Goal: Communication & Community: Answer question/provide support

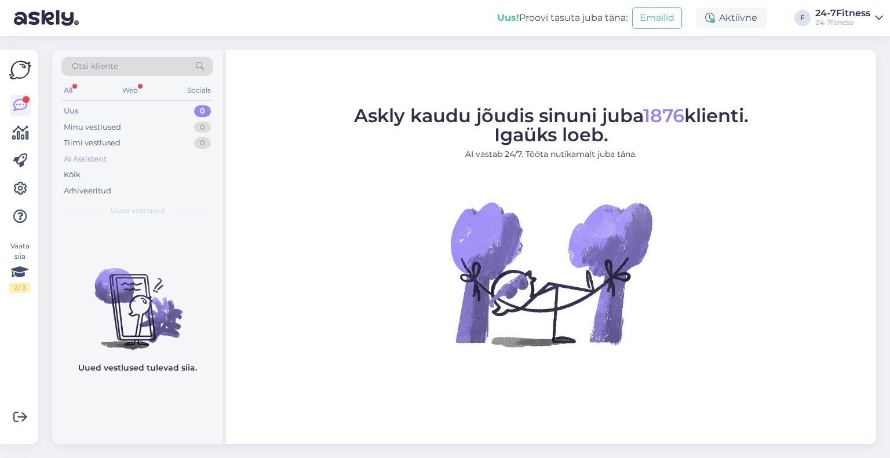
click at [91, 154] on div "AI Assistent" at bounding box center [85, 160] width 43 height 12
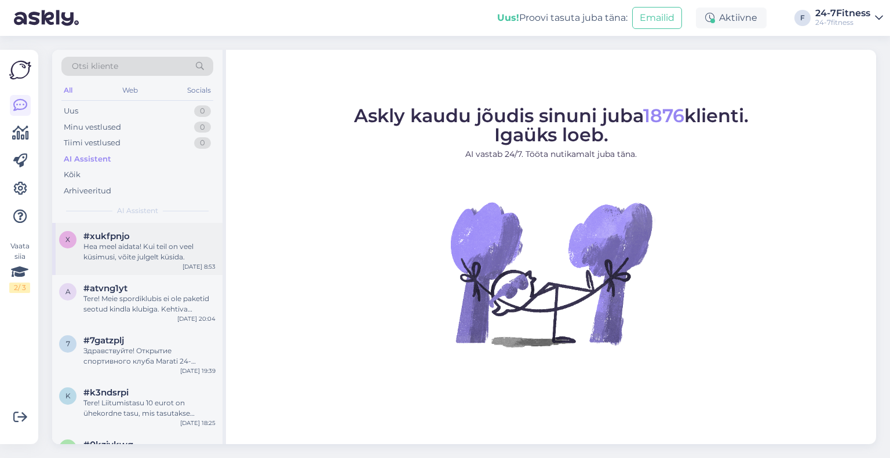
click at [130, 255] on div "Hea meel aidata! Kui teil on veel küsimusi, võite julgelt küsida." at bounding box center [149, 252] width 132 height 21
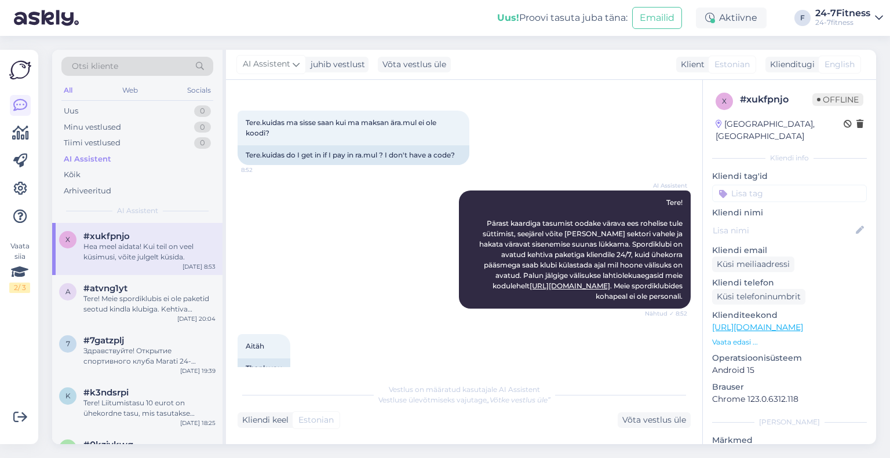
scroll to position [983, 0]
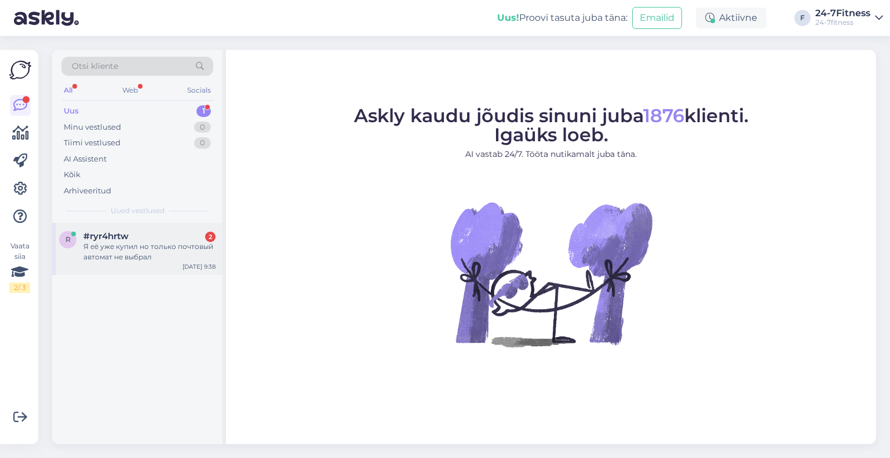
click at [122, 259] on div "Я её уже купил но только почтовый автомат не выбрал" at bounding box center [149, 252] width 132 height 21
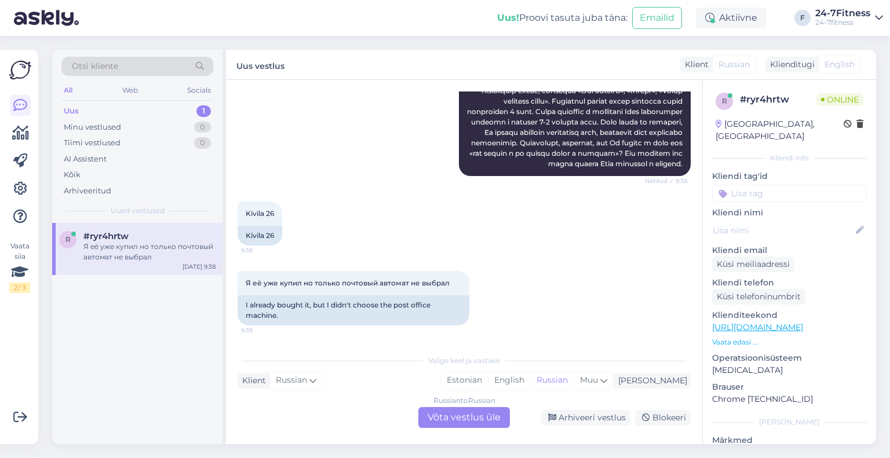
scroll to position [269, 0]
click at [479, 419] on div "Russian to Russian Võta vestlus üle" at bounding box center [464, 417] width 92 height 21
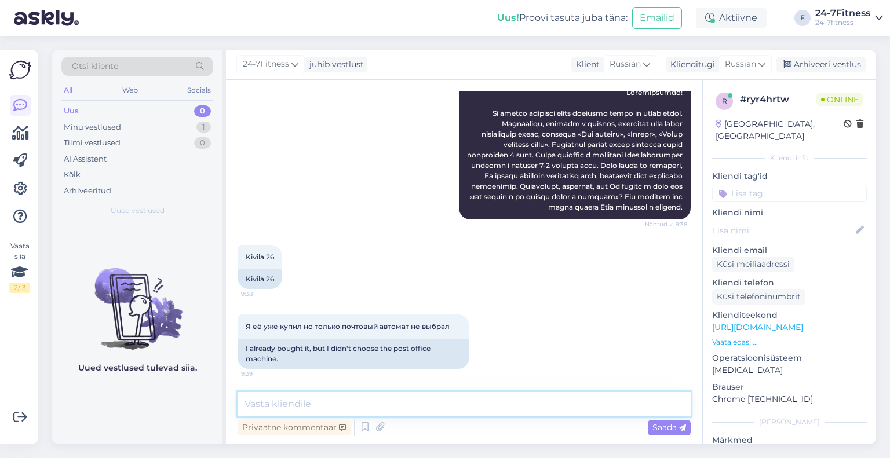
click at [357, 408] on textarea at bounding box center [464, 404] width 453 height 24
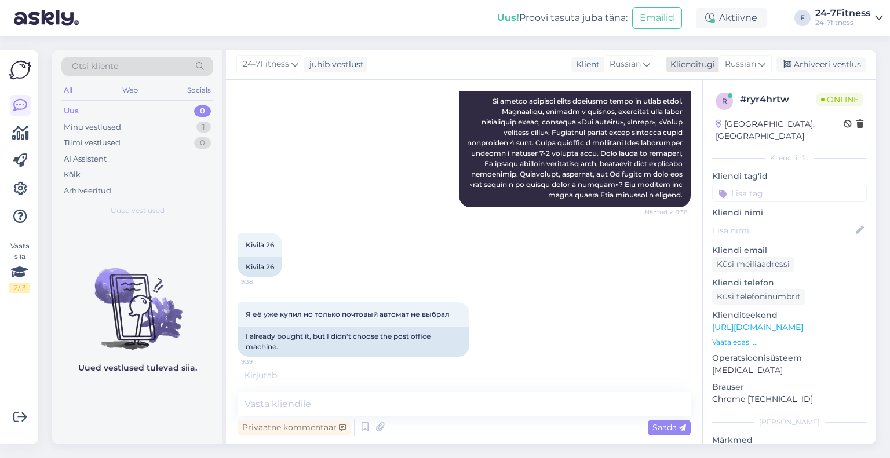
click at [756, 68] on span "Russian" at bounding box center [740, 64] width 31 height 13
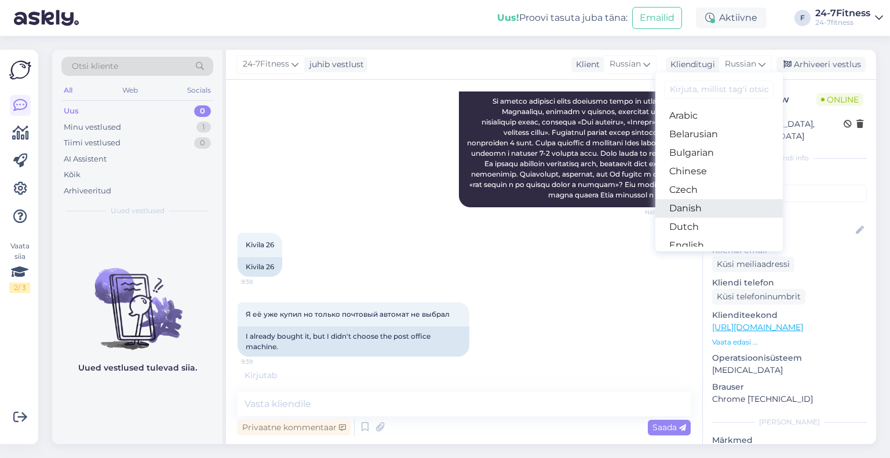
scroll to position [58, 0]
drag, startPoint x: 702, startPoint y: 209, endPoint x: 692, endPoint y: 228, distance: 20.7
click at [702, 209] on link "Estonian" at bounding box center [718, 206] width 127 height 19
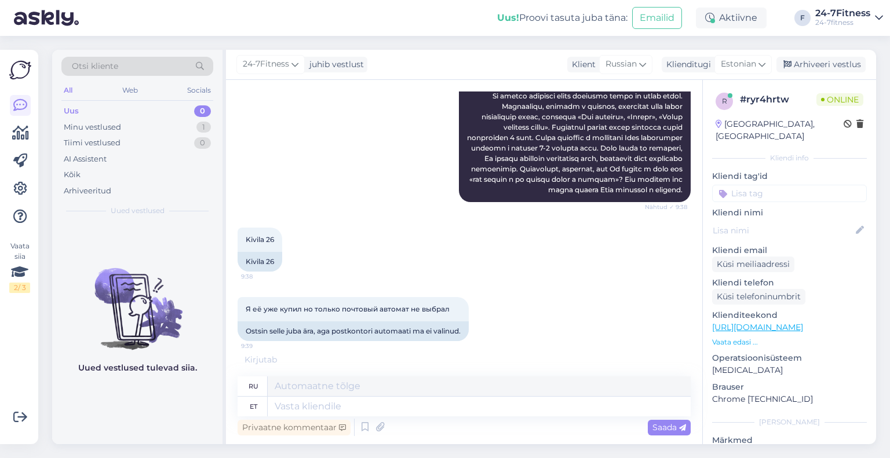
scroll to position [253, 0]
click at [311, 410] on textarea at bounding box center [479, 407] width 423 height 20
type textarea "Tere!"
type textarea "Привет!"
type textarea "Tere! Täname T"
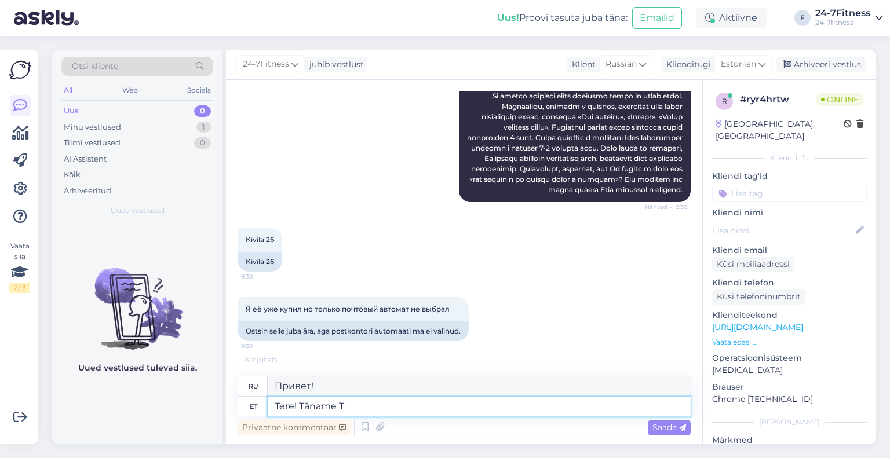
type textarea "Привет! Спасибо."
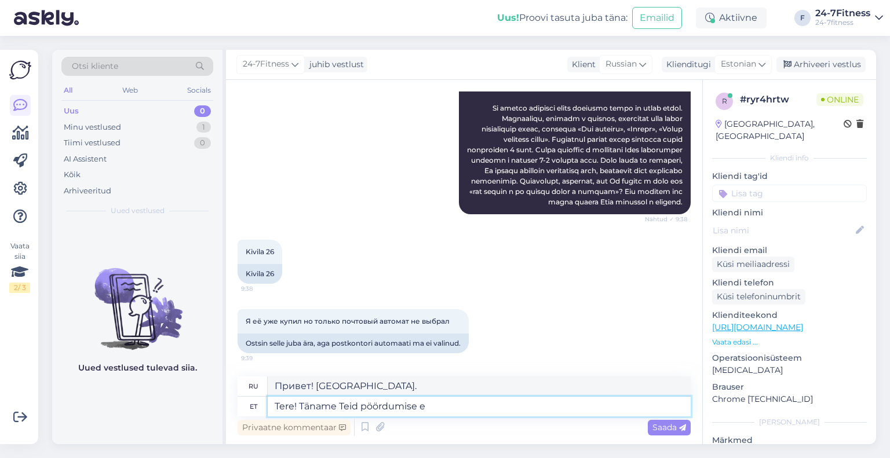
type textarea "Tere! Täname Teid pöördumise ee"
type textarea "Здравствуйте! Спасибо, что обратились к нам."
type textarea "Tere! Täname Teid pöördumise eest!"
type textarea "Здравствуйте! Спасибо, что обратились к нам!"
type textarea "Tere! Täname Teid pöördumise eest! Palume"
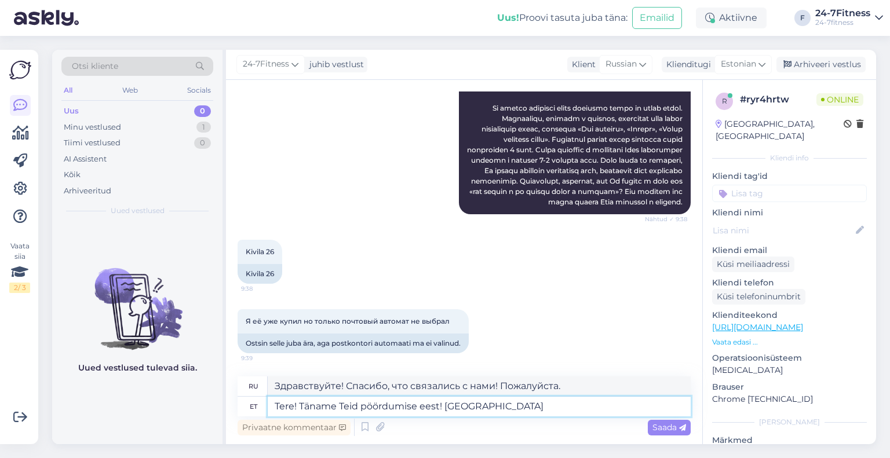
type textarea "Здравствуйте! Спасибо, что связались с нами! Мы просим вас"
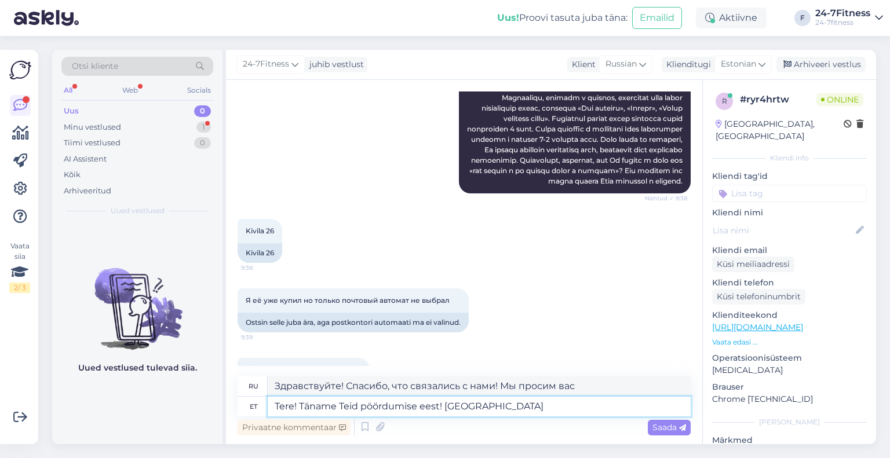
scroll to position [311, 0]
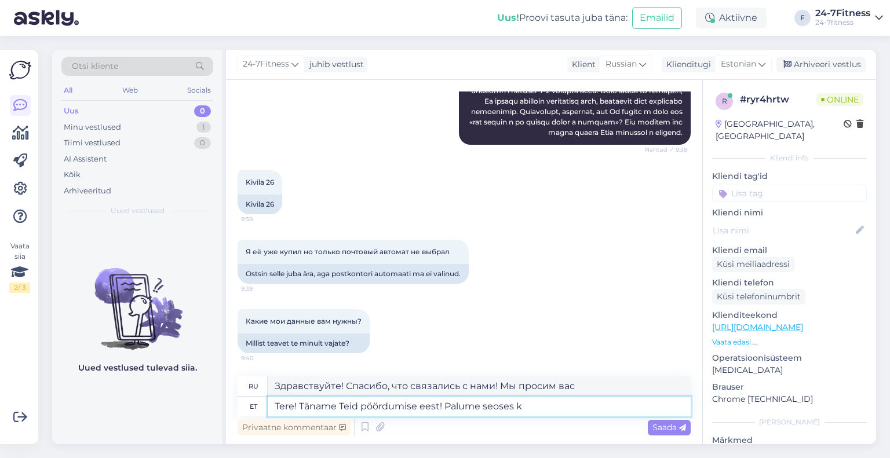
type textarea "Tere! Täname Teid pöördumise eest! Palume seoses ka"
type textarea "Здравствуйте! Спасибо, что связались с нами! Мы хотели бы узнать о"
type textarea "Tere! Täname Teid pöördumise eest! Palume seoses kaardi t"
type textarea "Здравствуйте! Спасибо, что связались с нами! Мы хотели бы узнать о карте."
type textarea "Tere! Täname Teid pöördumise eest! Palume seoses kaardi tellimusega v"
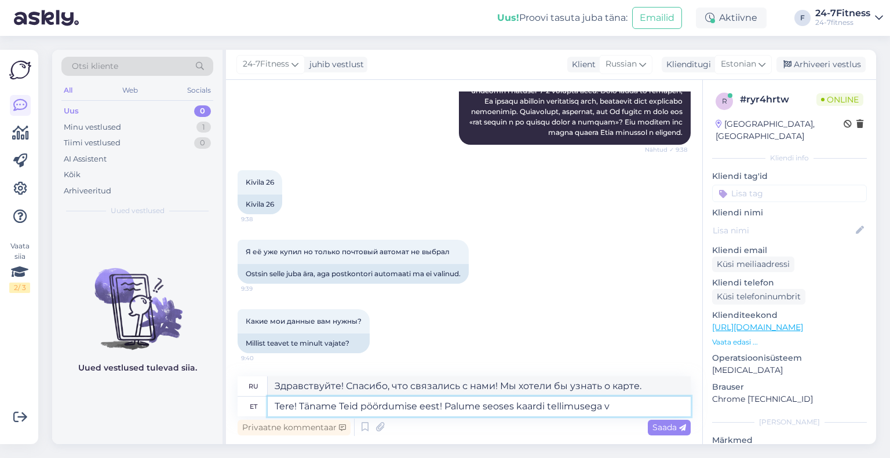
type textarea "Здравствуйте! Спасибо, что связались с нами! Мы хотели бы узнать о вашем заказе…"
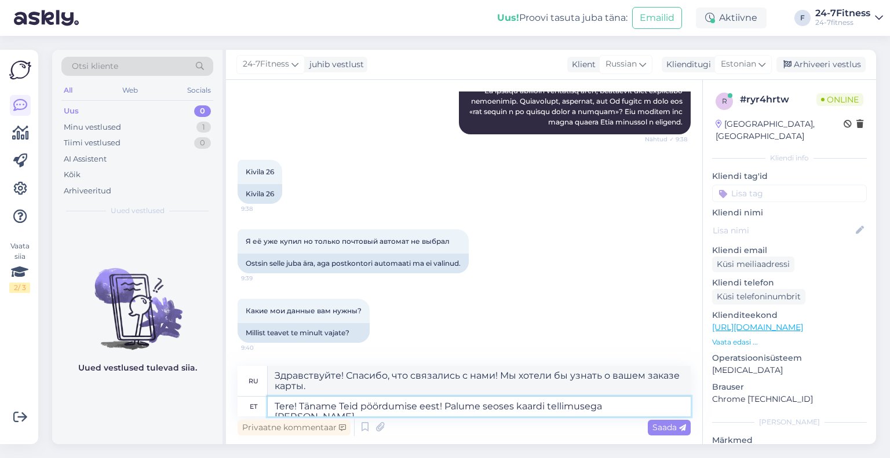
type textarea "Tere! Täname Teid pöördumise eest! Palume seoses kaardi tellimusega võtta ü"
type textarea "Здравствуйте! Спасибо, что связались с нами! Пожалуйста, обратите внимание на з…"
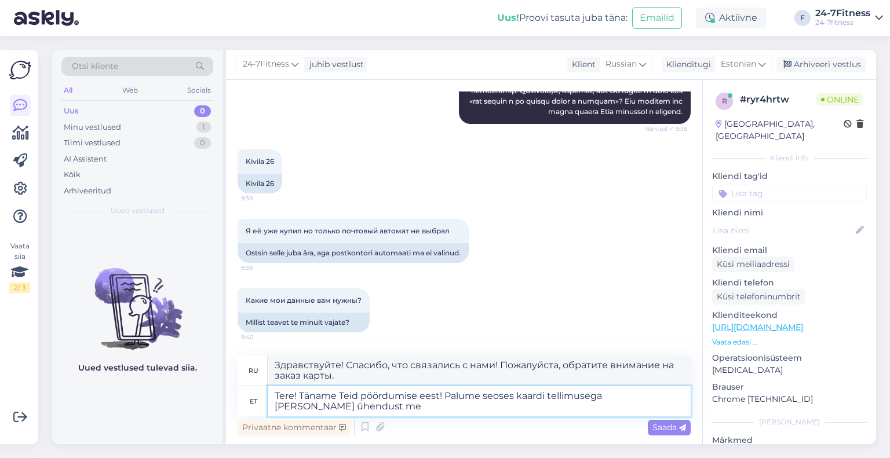
type textarea "Tere! Täname Teid pöördumise eest! Palume seoses kaardi tellimusega võtta ühend…"
type textarea "Здравствуйте! Спасибо, что обратились к нам! Пожалуйста, свяжитесь с нами по по…"
type textarea "Tere! Täname Teid pöördumise eest! Palume seoses kaardi tellimusega võtta ühend…"
type textarea "Здравствуйте! Спасибо, что обратились к нам! Пожалуйста, свяжитесь с нами по эл…"
paste textarea "info@24-7fitness.ee"
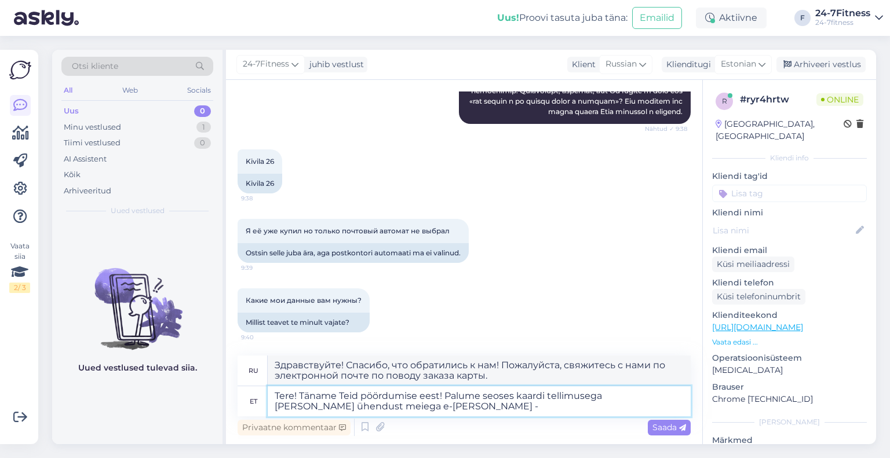
type textarea "Tere! Täname Teid pöördumise eest! Palume seoses kaardi tellimusega võtta ühend…"
type textarea "Здравствуйте! Спасибо, что связались с нами! По вопросам заказа карты обращайте…"
drag, startPoint x: 600, startPoint y: 397, endPoint x: 485, endPoint y: 397, distance: 115.3
click at [485, 397] on textarea "Tere! Täname Teid pöördumise eest! Palume seoses kaardi tellimusega võtta ühend…" at bounding box center [479, 401] width 423 height 30
type textarea "Tere! Täname Teid pöördumise eest! Palume k võtta ühendust meiega e-maili teel …"
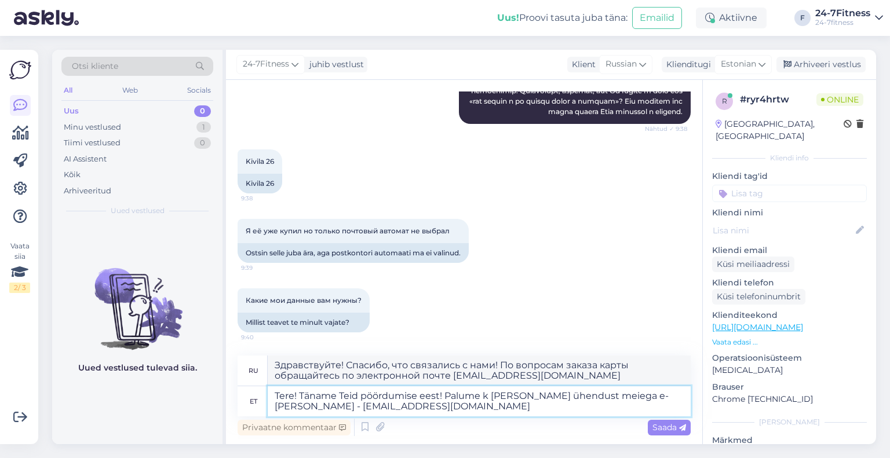
type textarea "Здравствуйте! Спасибо, что обратились к нам! Свяжитесь с нами по электронной по…"
type textarea "Tere! Täname Teid pöördumise eest! Palume kaardi tellimusega seotud küs võtta ü…"
type textarea "Здравствуйте! Спасибо, что обратились к нам! По всем вопросам, связанным с зака…"
type textarea "Tere! Täname Teid pöördumise eest! Palume kaardi tellimusega seotud küsimustega…"
type textarea "Здравствуйте! Спасибо, что обратились к нам! Если у вас есть вопросы по заказу …"
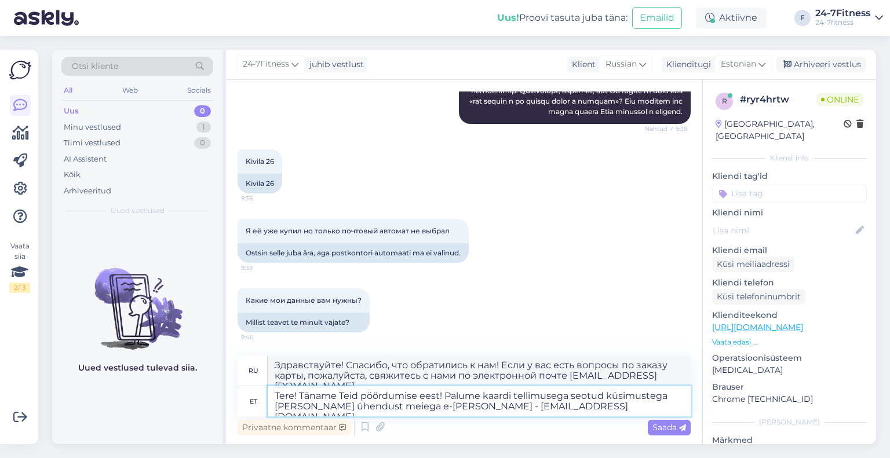
click at [607, 410] on textarea "Tere! Täname Teid pöördumise eest! Palume kaardi tellimusega seotud küsimustega…" at bounding box center [479, 401] width 423 height 30
type textarea "Tere! Täname Teid pöördumise eest! Palume kaardi tellimusega seotud küsimustega…"
click at [661, 425] on span "Saada" at bounding box center [669, 427] width 34 height 10
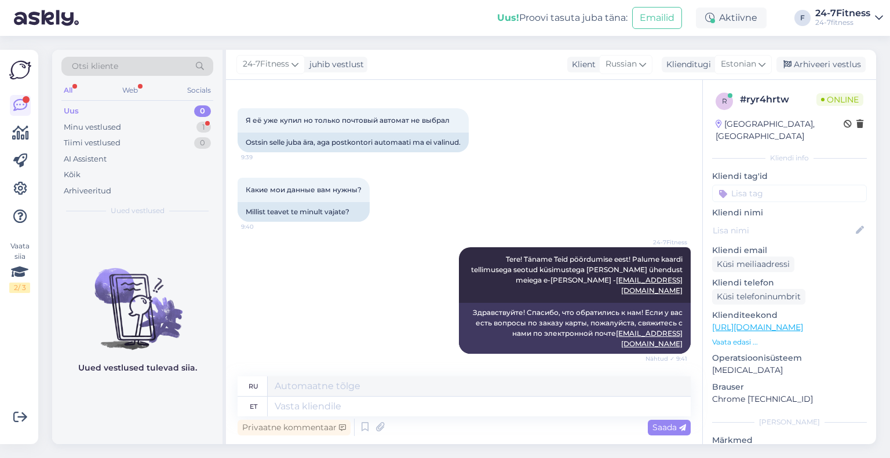
scroll to position [491, 0]
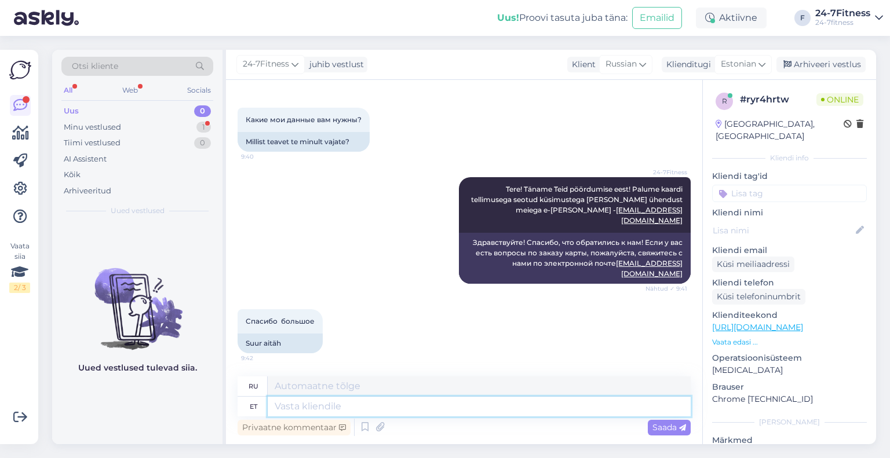
click at [364, 412] on textarea at bounding box center [479, 407] width 423 height 20
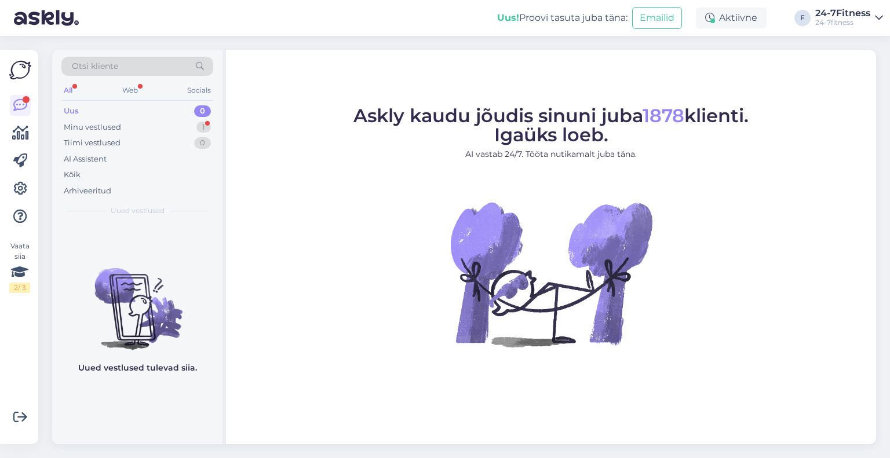
click at [81, 114] on div "Uus 0" at bounding box center [137, 111] width 152 height 16
click at [95, 123] on div "Minu vestlused" at bounding box center [92, 128] width 57 height 12
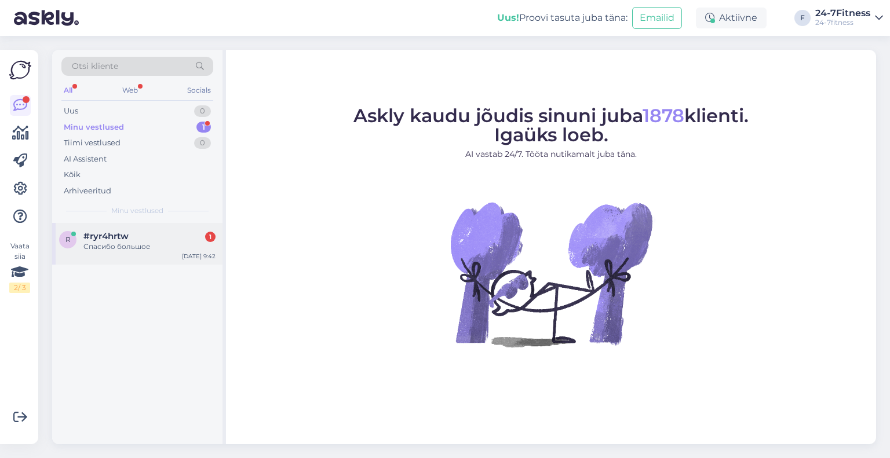
click at [118, 258] on div "r #ryr4hrtw 1 Спасибо большое Aug 29 9:42" at bounding box center [137, 244] width 170 height 42
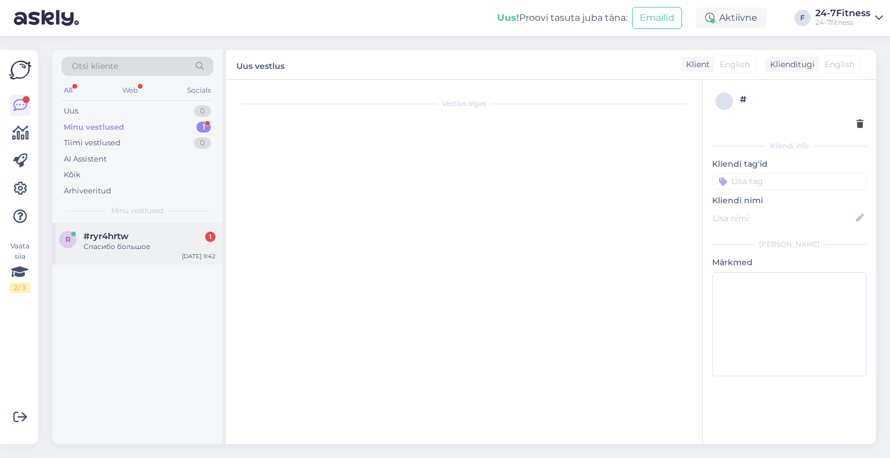
scroll to position [491, 0]
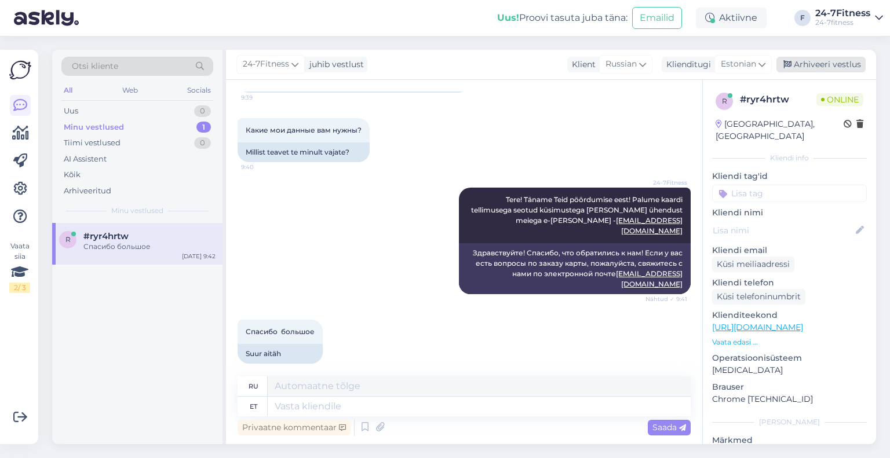
click at [847, 66] on div "Arhiveeri vestlus" at bounding box center [820, 65] width 89 height 16
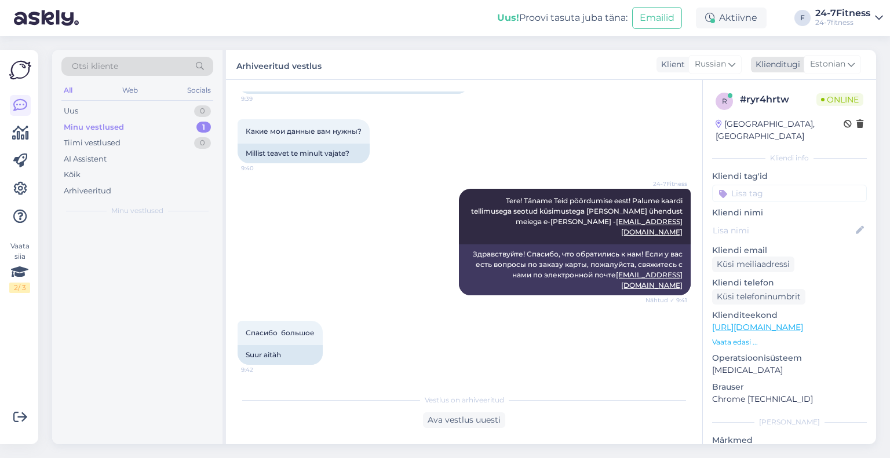
scroll to position [480, 0]
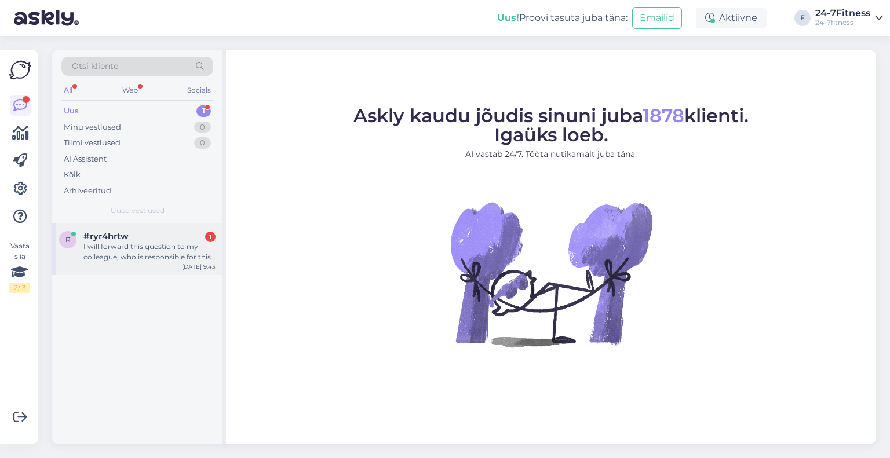
click at [133, 259] on div "I will forward this question to my colleague, who is responsible for this. The …" at bounding box center [149, 252] width 132 height 21
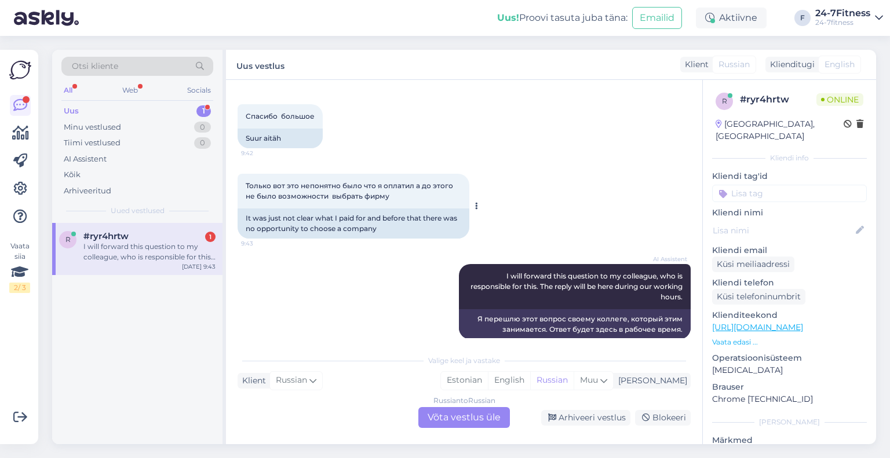
scroll to position [710, 0]
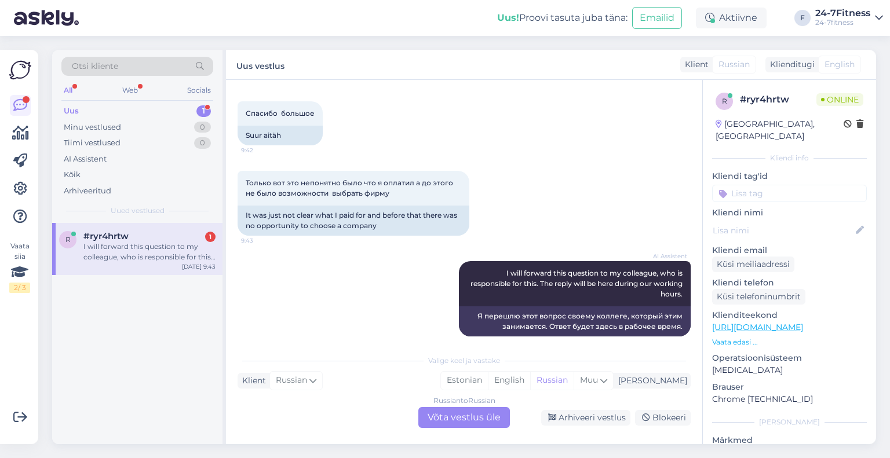
click at [450, 422] on div "Russian to Russian Võta vestlus üle" at bounding box center [464, 417] width 92 height 21
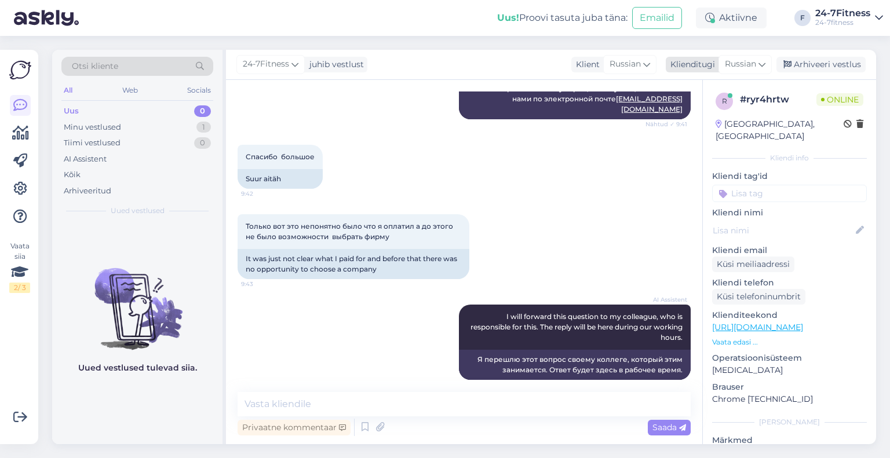
click at [738, 61] on span "Russian" at bounding box center [740, 64] width 31 height 13
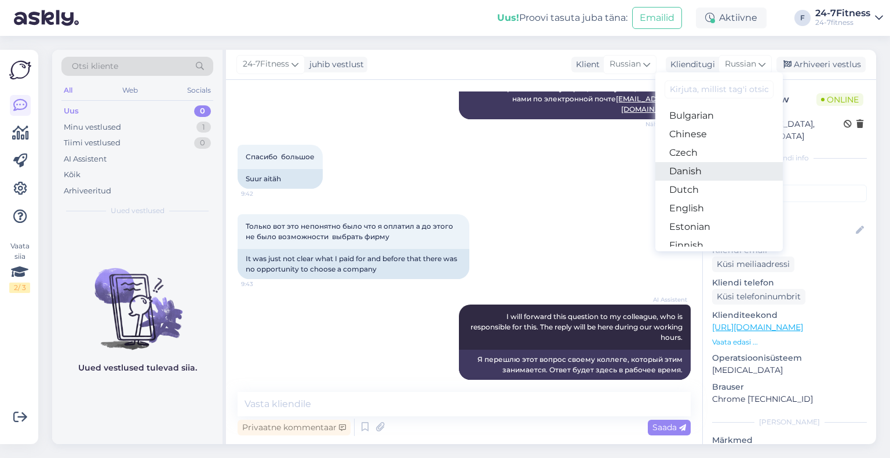
scroll to position [58, 0]
click at [710, 204] on link "Estonian" at bounding box center [718, 206] width 127 height 19
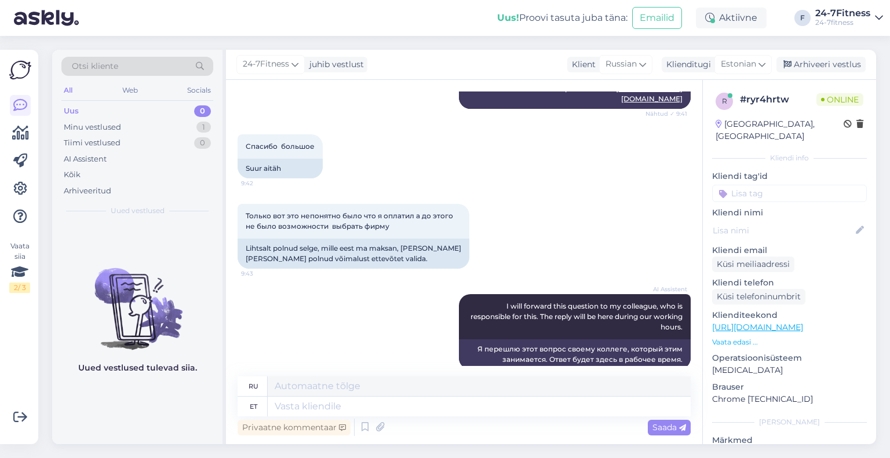
scroll to position [682, 0]
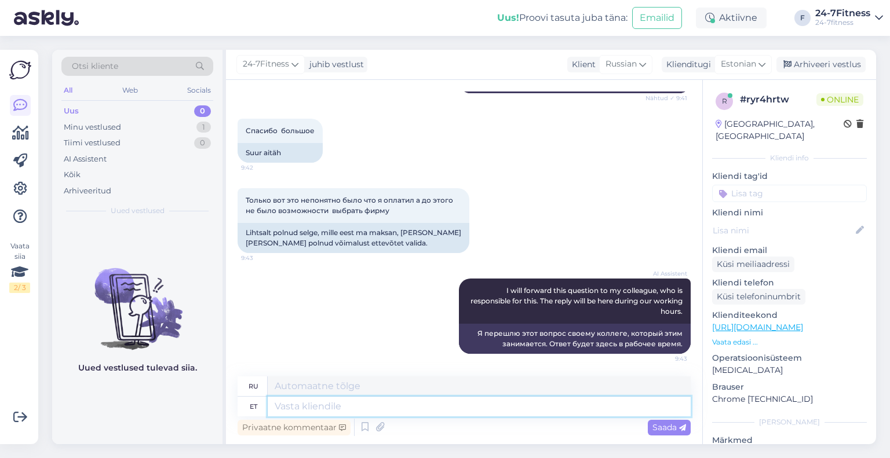
click at [421, 402] on textarea at bounding box center [479, 407] width 423 height 20
type textarea "Tere!"
type textarea "Привет!"
type textarea "Tere! Täname t"
type textarea "Привет! Спасибо."
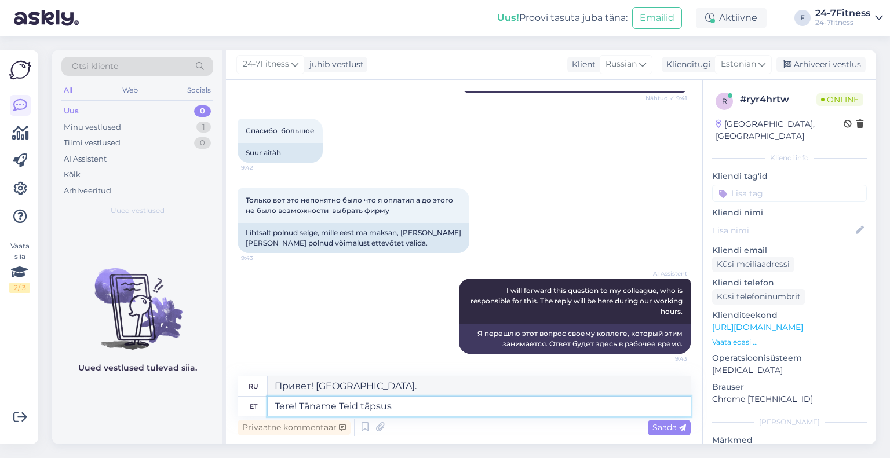
type textarea "Tere! Täname Teid täpsu"
type textarea "Здравствуйте! Спасибо за разъяснения."
type textarea "Tere! Täname Teid"
type textarea "Привет! Спасибо."
type textarea "Tere! Täname Teid täpsustuse ee"
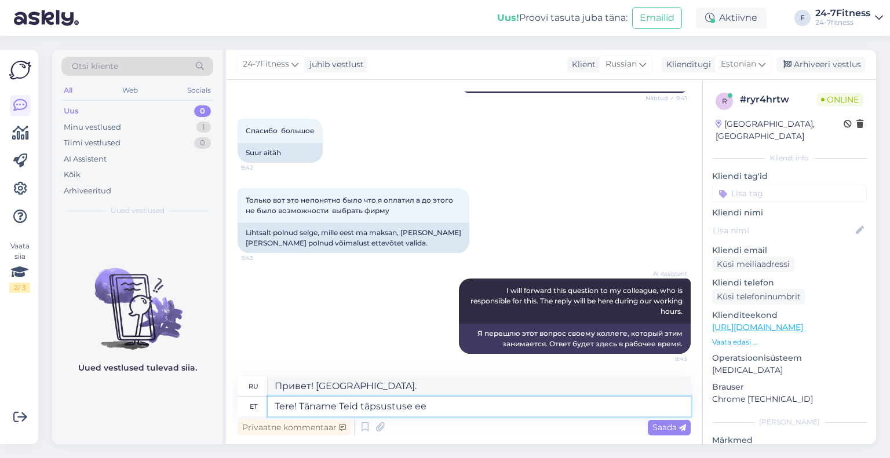
type textarea "Здравствуйте! Спасибо за разъяснения."
type textarea "Tere! Täname Teid täpsustuse eest!"
type textarea "Здравствуйте! Спасибо за разъяснения!"
type textarea "Tere! Täname Teid täpsustuse eest! Palub"
type textarea "Здравствуйте! Спасибо за разъяснения! Пожалуйста."
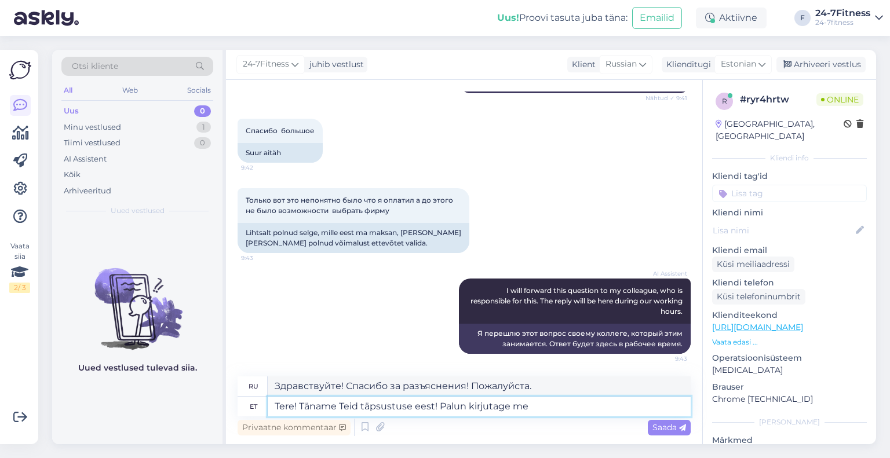
type textarea "Tere! Täname Teid täpsustuse eest! Palun kirjutage mei"
type textarea "Здравствуйте! Спасибо за разъяснения! Напишите, пожалуйста."
type textarea "Tere! Täname Teid täpsustuse eest! Palun kirjutage meile e"
type textarea "Здравствуйте! Спасибо за разъяснения! Напишите нам."
type textarea "Tere! Täname Teid täpsustuse eest! Palun kirjutage meile e-maile"
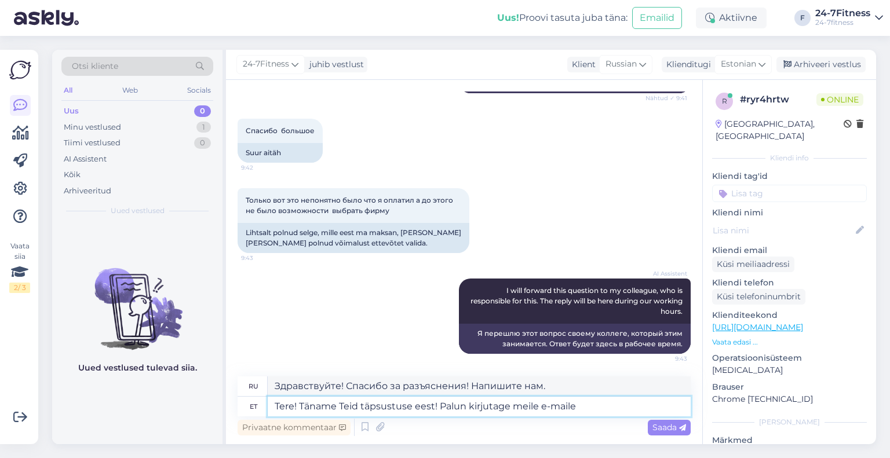
type textarea "Здравствуйте! Спасибо за разъяснения! Пожалуйста, напишите нам письмо."
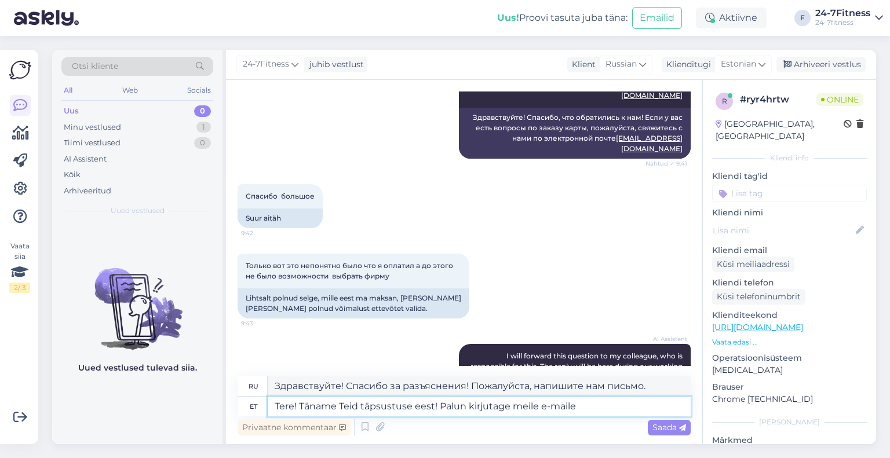
scroll to position [566, 0]
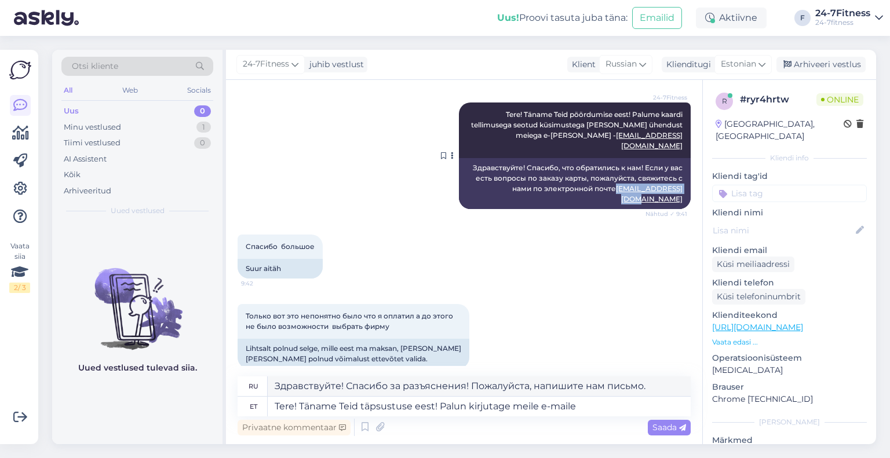
drag, startPoint x: 676, startPoint y: 200, endPoint x: 604, endPoint y: 200, distance: 72.4
click at [604, 200] on div "Здравствуйте! Спасибо, что обратились к нам! Если у вас есть вопросы по заказу …" at bounding box center [575, 183] width 232 height 51
copy link "info@24-7fitness.ee"
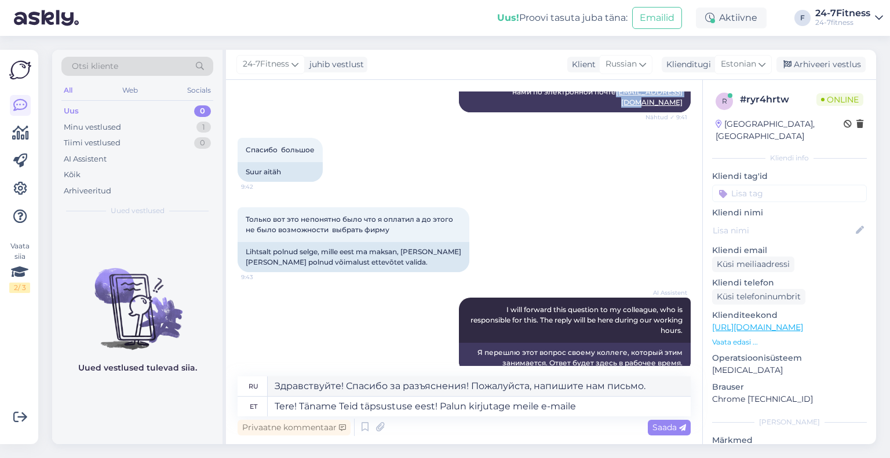
scroll to position [682, 0]
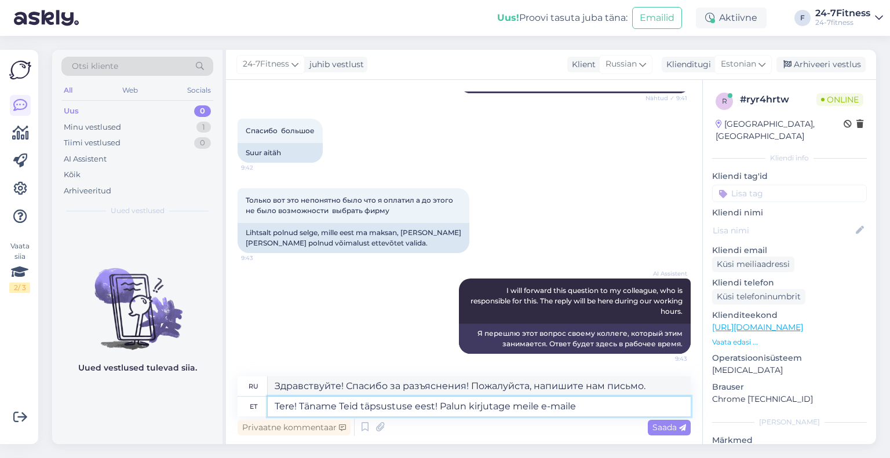
click at [592, 414] on textarea "Tere! Täname Teid täpsustuse eest! Palun kirjutage meile e-maile" at bounding box center [479, 407] width 423 height 20
paste textarea "info@24-7fitness.ee"
type textarea "Tere! Täname Teid täpsustuse eest! Palun kirjutage meile e-maile info@24-7fitne…"
type textarea "Здравствуйте! Спасибо за разъяснения! Напишите нам на info@24-7fitness.ee"
type textarea "Tere! Täname Teid täpsustuse eest! Palun kirjutage meile e-maile info@24-7fitne…"
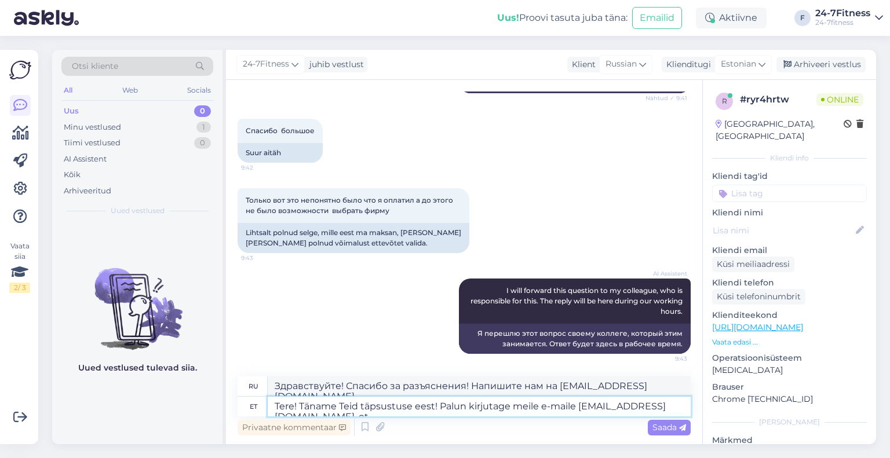
type textarea "Здравствуйте! Спасибо за разъяснения! Напишите нам на почту info@24-7fitness.ee,"
type textarea "Tere! Täname Teid täpsustuse eest! Palun kirjutage meile e-maile info@24-7fitne…"
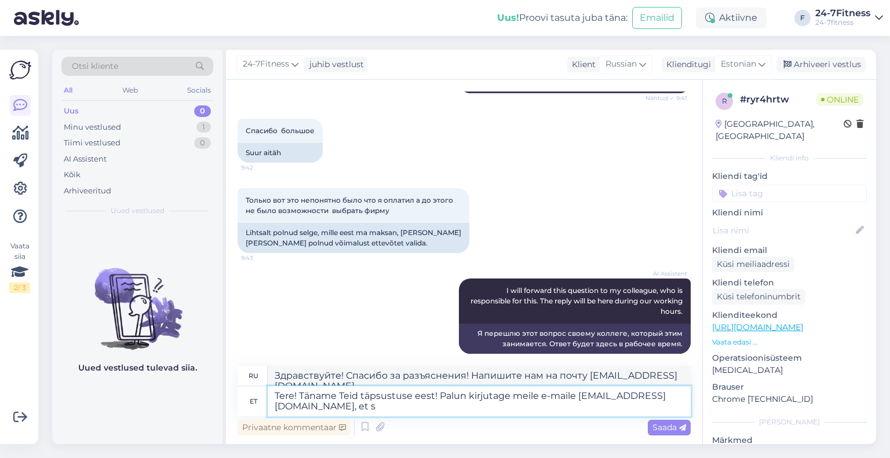
type textarea "Здравствуйте! Спасибо за разъяснения! Напишите нам на info@24-7fitness.ee, ."
type textarea "Tere! Täname Teid täpsustuse eest! Palun kirjutage meile e-maile info@24-7fitne…"
type textarea "Здравствуйте! Спасибо за разъяснения! Пожалуйста, напишите нам info@24-7fitness…"
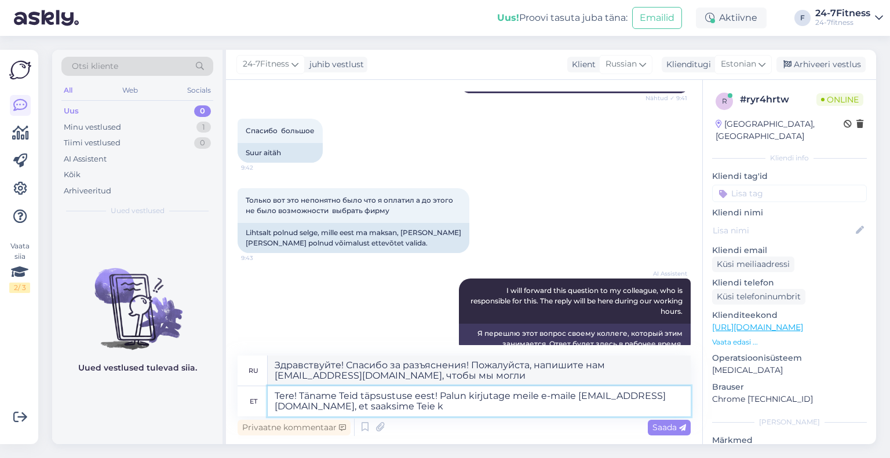
type textarea "Tere! Täname Teid täpsustuse eest! Palun kirjutage meile e-maile info@24-7fitne…"
type textarea "Здравствуйте! Спасибо за разъяснения! Пожалуйста, напишите нам info@24-7fitness…"
type textarea "Tere! Täname Teid täpsustuse eest! Palun kirjutage meile e-maile info@24-7fitne…"
type textarea "Здравствуйте! Спасибо за разъяснения! Пожалуйста, напишите нам info@24-7fitness…"
type textarea "Tere! Täname Teid täpsustuse eest! Palun kirjutage meile e-maile info@24-7fitne…"
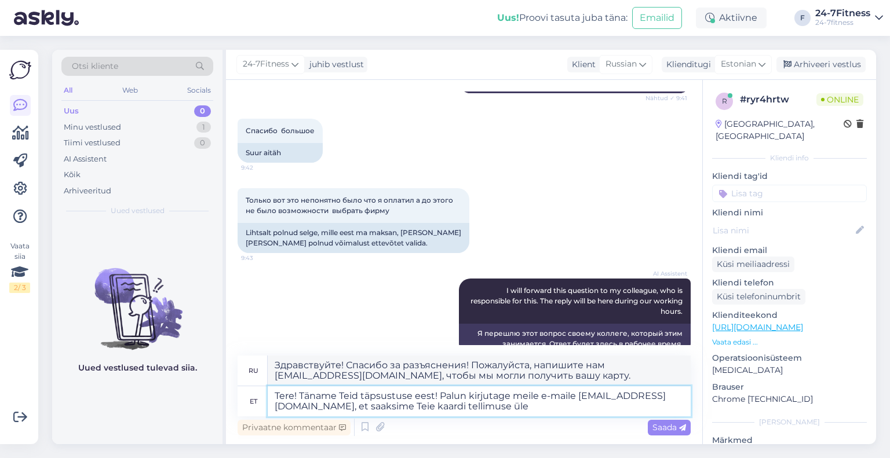
type textarea "Здравствуйте! Спасибо за разъяснения! Напишите нам на info@24-7fitness.ee, , чт…"
type textarea "Tere! Täname Teid täpsustuse eest! Palun kirjutage meile e-maile info@24-7fitne…"
type textarea "Здравствуйте! Спасибо за разъяснения! Напишите нам, пожалуйста, info@24-7fitnes…"
type textarea "Tere! Täname Teid täpsustuse eest! Palun kirjutage meile e-maile info@24-7fitne…"
type textarea "Здравствуйте! Спасибо за разъяснения! Пожалуйста, напишите нам info@24-7fitness…"
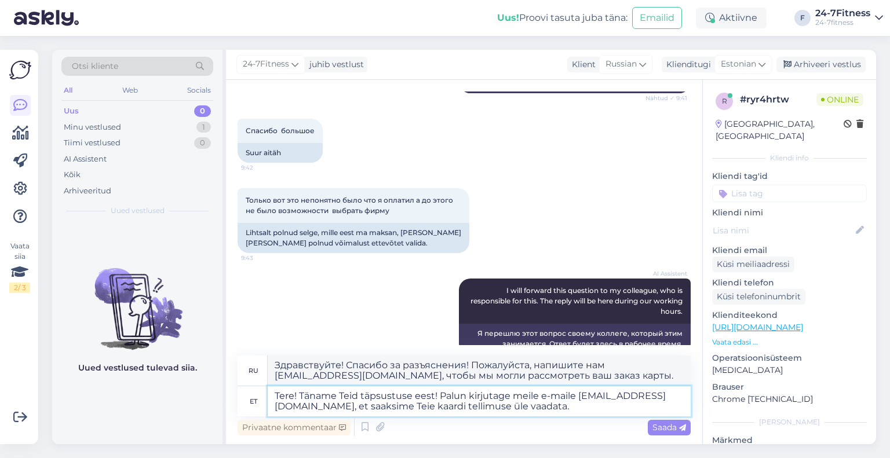
drag, startPoint x: 481, startPoint y: 407, endPoint x: 424, endPoint y: 411, distance: 57.5
click at [424, 411] on textarea "Tere! Täname Teid täpsustuse eest! Palun kirjutage meile e-maile info@24-7fitne…" at bounding box center [479, 401] width 423 height 30
type textarea "Tere! Täname Teid täpsustuse eest! Palun kirjutage meile e-maile info@24-7fitne…"
type textarea "Здравствуйте! Спасибо за разъяснения! Напишите нам на info@24-7fitness.ee, , чт…"
type textarea "Tere! Täname Teid täpsustuse eest! Palun kirjutage meile e-maile info@24-7fitne…"
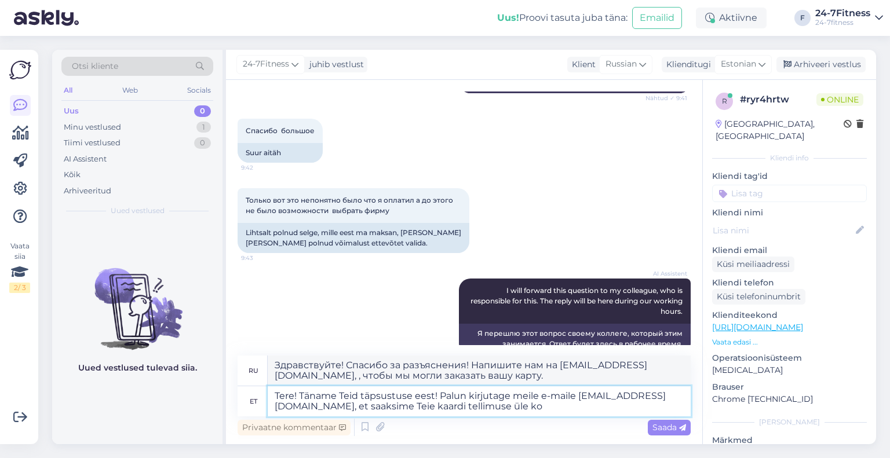
type textarea "Здравствуйте! Спасибо за разъяснения! Напишите нам, пожалуйста, info@24-7fitnes…"
type textarea "Tere! Täname Teid täpsustuse eest! Palun kirjutage meile e-maile info@24-7fitne…"
type textarea "Здравствуйте! Спасибо за разъяснения! Пожалуйста, напишите нам info@24-7fitness…"
type textarea "Tere! Täname Teid täpsustuse eest! Palun kirjutage meile e-maile info@24-7fitne…"
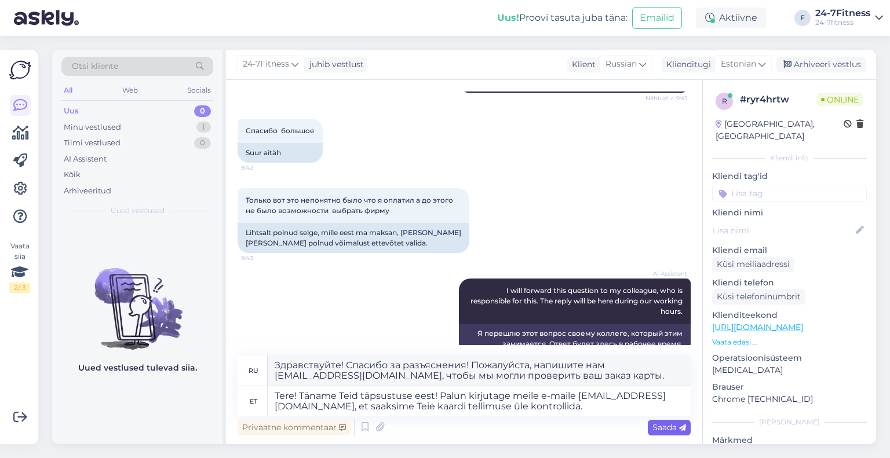
click at [665, 425] on span "Saada" at bounding box center [669, 427] width 34 height 10
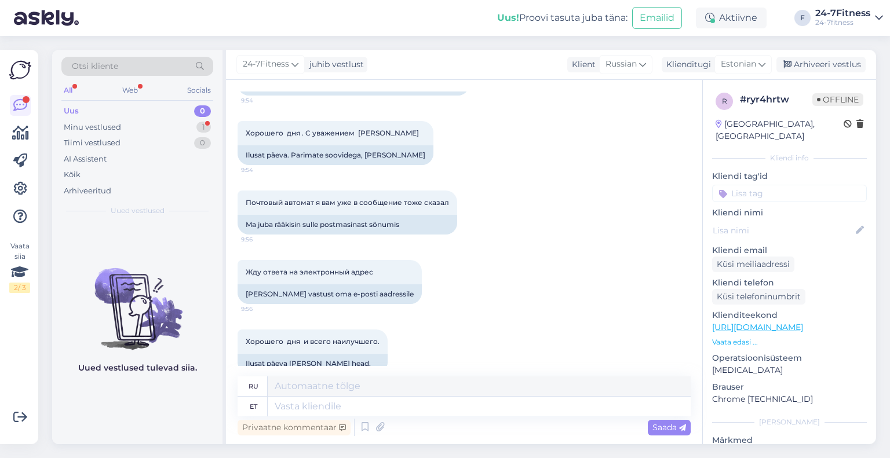
scroll to position [1252, 0]
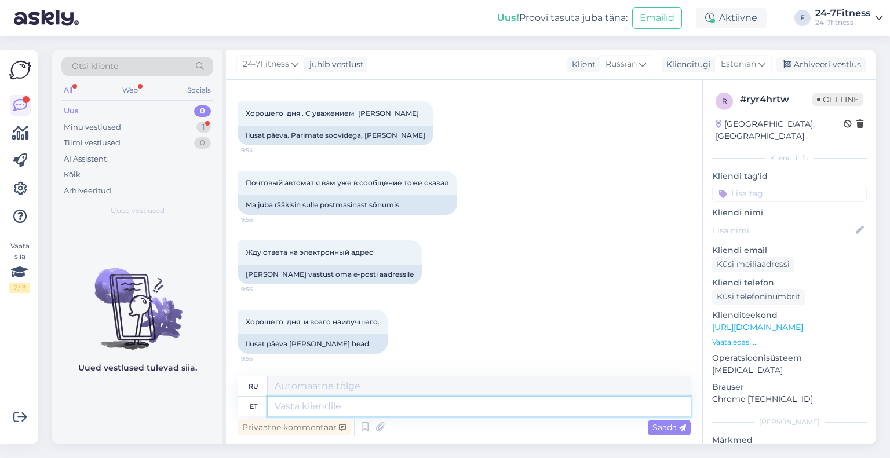
click at [388, 406] on textarea at bounding box center [479, 407] width 423 height 20
type textarea "Tä"
type textarea "Т"
type textarea "Täname"
type textarea "Спасибо"
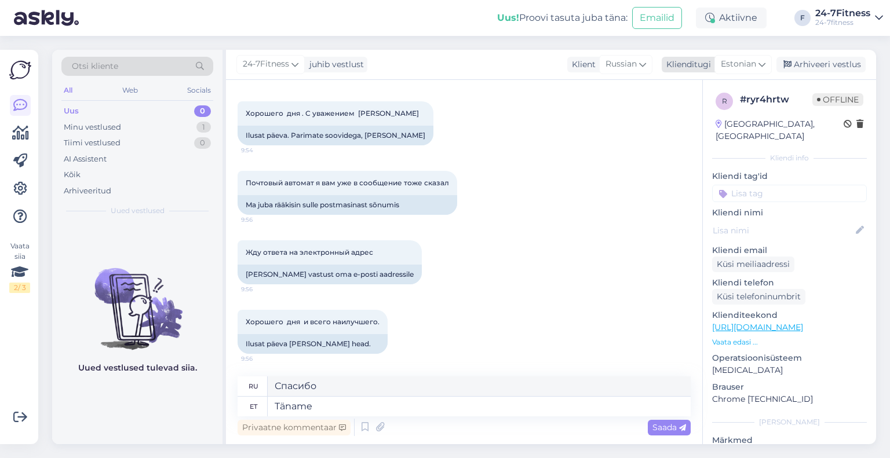
click at [754, 60] on span "Estonian" at bounding box center [738, 64] width 35 height 13
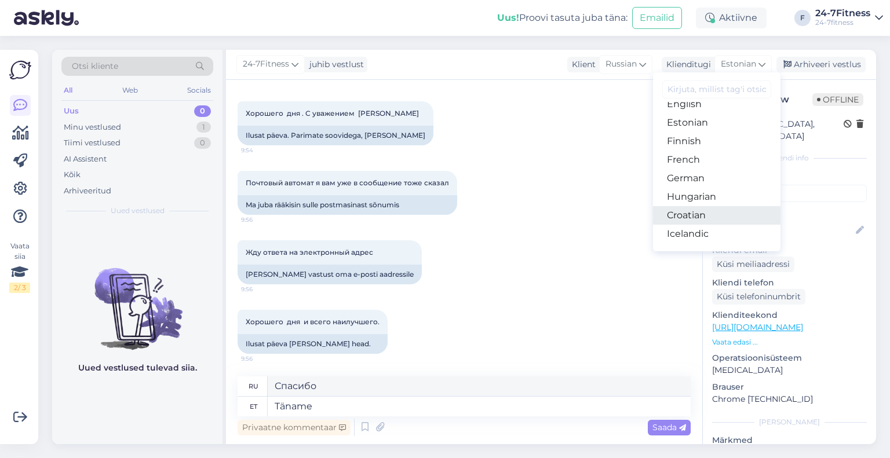
scroll to position [116, 0]
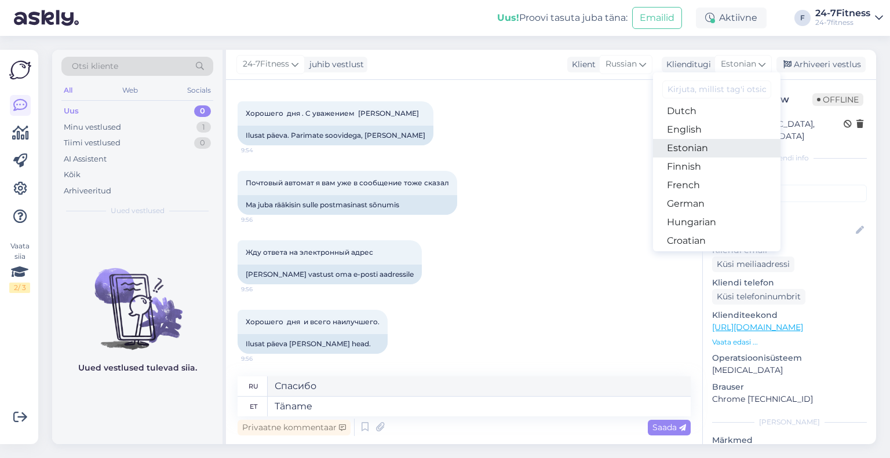
drag, startPoint x: 703, startPoint y: 151, endPoint x: 691, endPoint y: 168, distance: 20.9
click at [703, 151] on link "Estonian" at bounding box center [716, 148] width 127 height 19
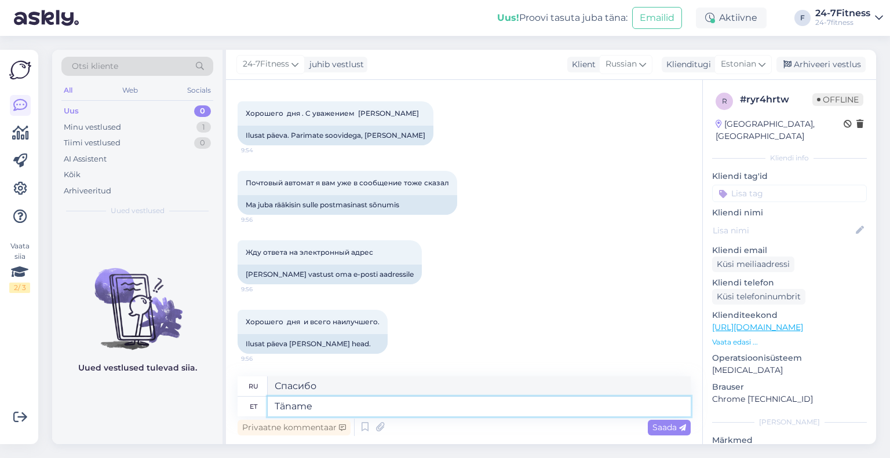
click at [353, 412] on textarea "Täname" at bounding box center [479, 407] width 423 height 20
type textarea "Täname,"
type textarea "Спасибо,"
type textarea "Täname, oleme T"
type textarea "Спасибо, мы есть"
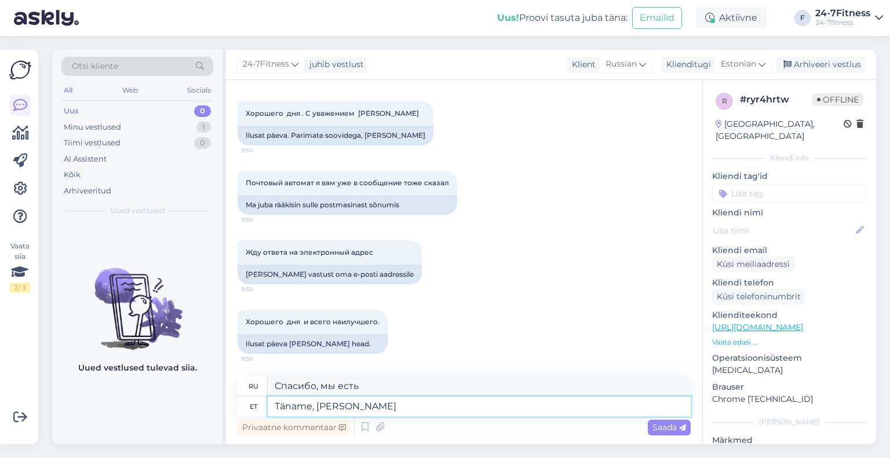
type textarea "Täname, oleme Teie e"
type textarea "Спасибо, мы ваши."
type textarea "Täname, oleme Teie e-maili kj"
type textarea "Спасибо, мы получили ваше письмо."
type textarea "Täname, oleme Teie e-maili kätte saanud ning ole"
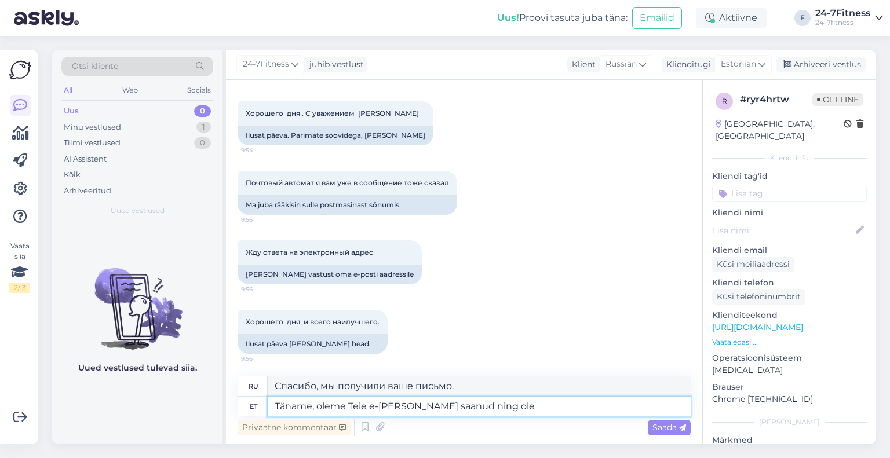
type textarea "Спасибо, мы получили ваше письмо и"
type textarea "Täname, oleme Teie e-maili kätte saanud ning oleme ka"
type textarea "Спасибо, мы получили ваше письмо и также"
type textarea "Täname, oleme Teie e-maili kätte saanud ning oleme ka Teie kirj"
type textarea "Спасибо, мы получили ваше письмо и с нетерпением ждем вашего"
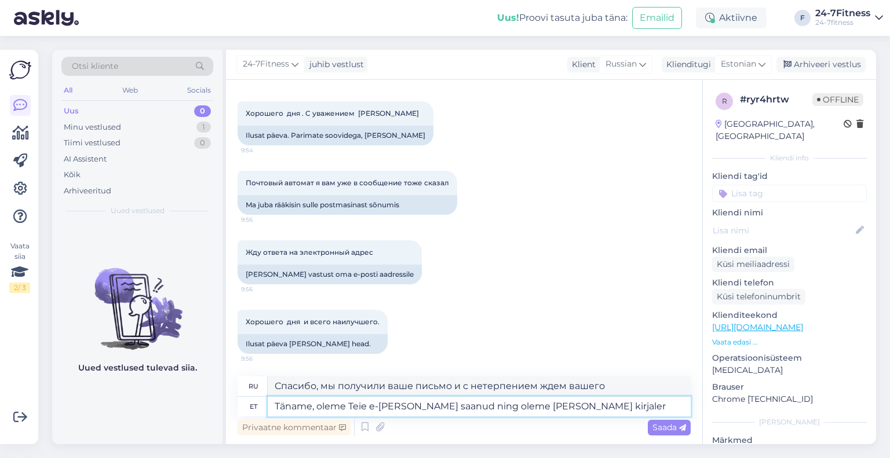
type textarea "Täname, oleme Teie e-maili kätte saanud ning oleme ka Teie kirjaler v"
type textarea "Спасибо, мы получили ваше письмо и являемся вашим корреспондентом."
type textarea "Täname, oleme Teie e-maili kätte saanud ning oleme ka Teie kirjale v"
type textarea "Спасибо, мы получили ваше электронное письмо и ответили на него."
type textarea "Täname, oleme Teie e-maili kätte saanud ning oleme ka Teie kirjale vastanud!"
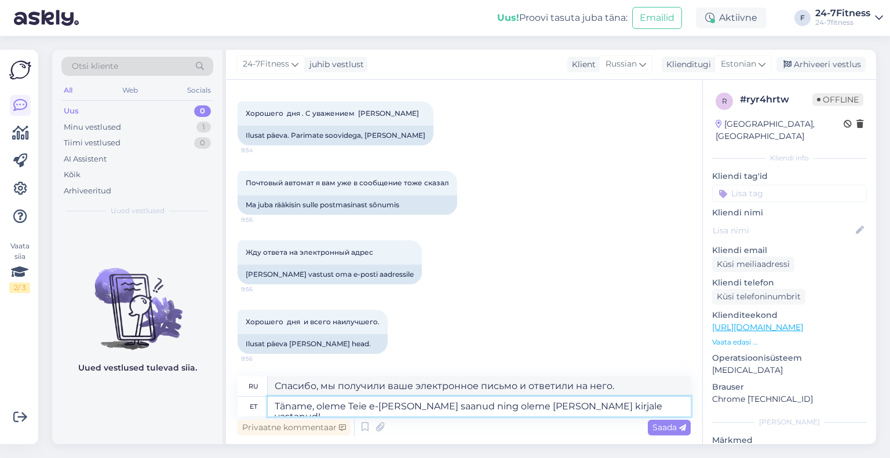
type textarea "Спасибо, мы получили ваше письмо и ответили на него."
type textarea "Täname, oleme Teie e-maili kätte saanud ning oleme ka Teie kirjale vastanud."
type textarea "Спасибо, мы получили ваше электронное письмо и ответили на него."
type textarea "Täname, oleme Teie e-maili kätte saanud ning oleme ka Teie kirjale vastanud. Ku…"
type textarea "Спасибо, мы получили ваше письмо и ответили на него. Если"
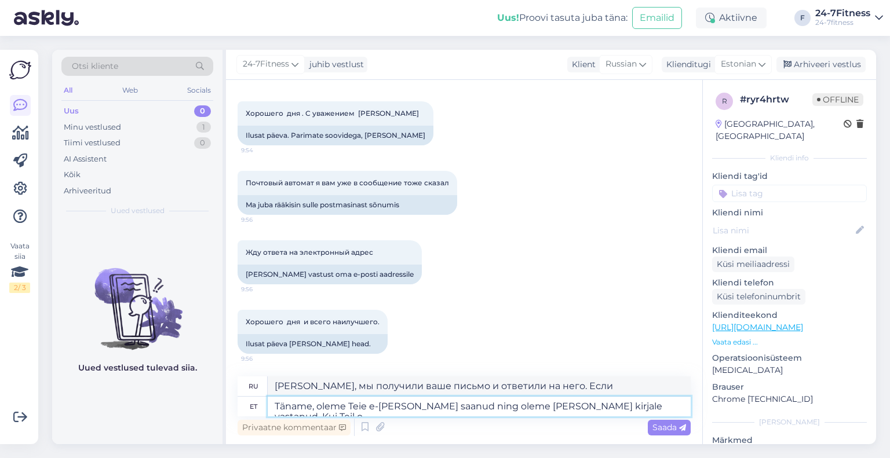
type textarea "Täname, oleme Teie e-maili kätte saanud ning oleme ka Teie kirjale vastanud. Ku…"
type textarea "Спасибо, мы получили ваше письмо и ответили на него. Если у вас есть"
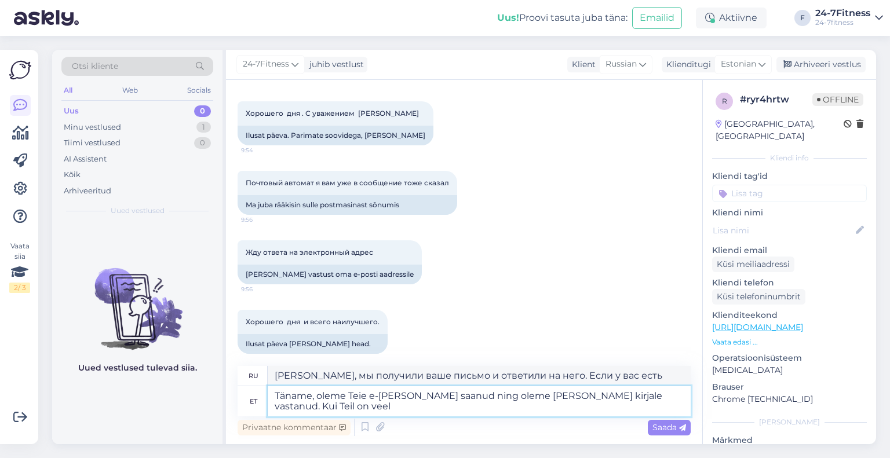
type textarea "Täname, oleme Teie e-maili kätte saanud ning oleme ka Teie kirjale vastanud. Ku…"
type textarea "Спасибо, мы получили ваше письмо и ответили на него. Если у вас есть вопросы, п…"
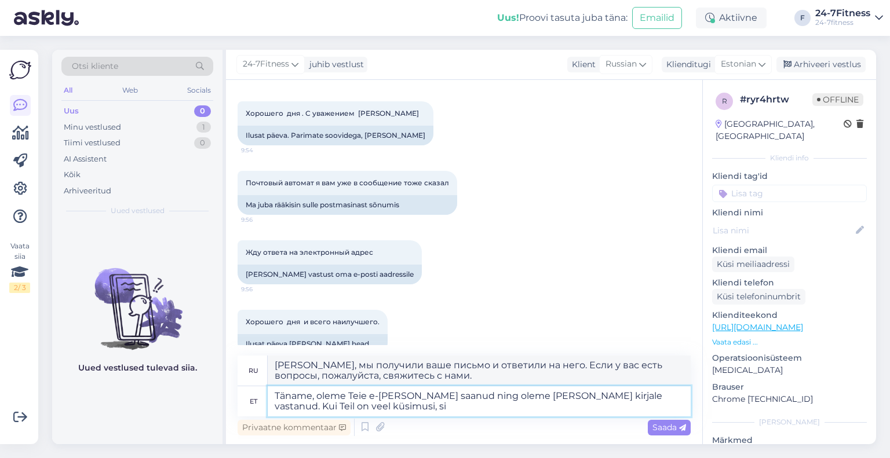
type textarea "Täname, oleme Teie e-maili kätte saanud ning oleme ka Teie kirjale vastanud. Ku…"
type textarea "Спасибо, мы получили ваше письмо и ответили на него. Если у вас есть дополнител…"
type textarea "Täname, oleme Teie e-maili kätte saanud ning oleme ka Teie kirjale vastanud. Ku…"
type textarea "Спасибо, мы получили ваше письмо и ответили на него. Если у вас есть вопросы,"
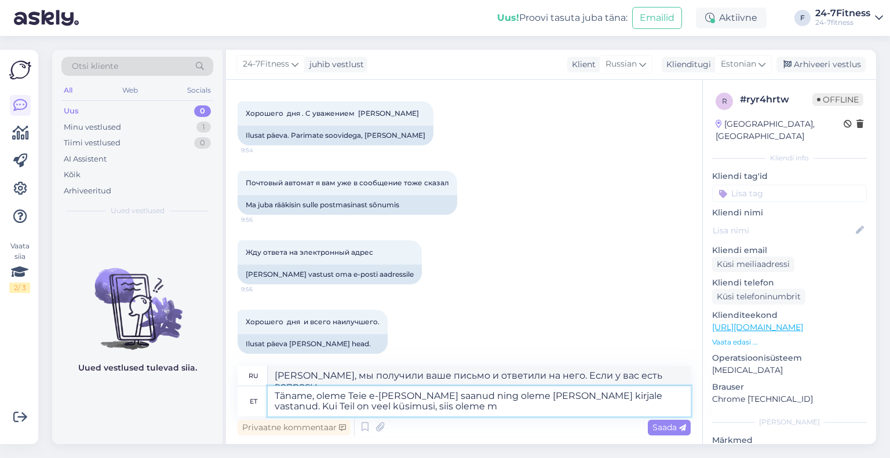
type textarea "Täname, oleme Teie e-maili kätte saanud ning oleme ka Teie kirjale vastanud. Ku…"
type textarea "Спасибо, мы получили ваше письмо и ответили на него. Если у вас есть ещё вопрос…"
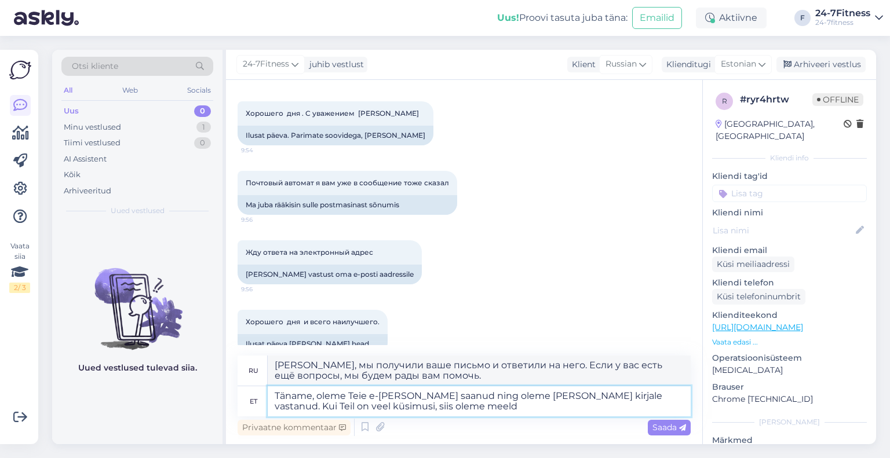
type textarea "Täname, oleme Teie e-maili kätte saanud ning oleme ka Teie kirjale vastanud. Ku…"
type textarea "Спасибо, мы получили ваше письмо и ответили на него. Если у вас есть вопросы, м…"
type textarea "Täname, oleme Teie e-maili kätte saanud ning oleme ka Teie kirjale vastanud. Ku…"
type textarea "Спасибо, мы получили ваше письмо и ответили на него. Если у вас есть вопросы, м…"
type textarea "Täname, oleme Teie e-maili kätte saanud ning oleme ka Teie kirjale vastanud. Ku…"
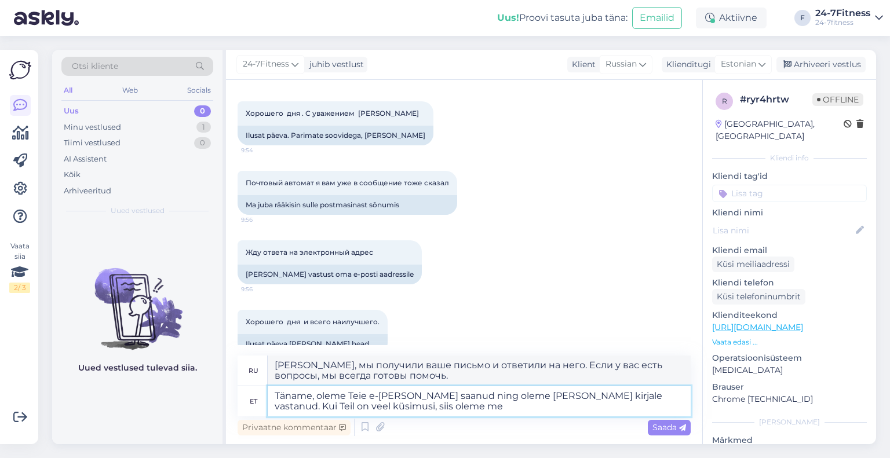
type textarea "Спасибо, мы получили ваше письмо и ответили на него. Если у вас есть ещё вопрос…"
type textarea "Täname, oleme Teie e-maili kätte saanud ning oleme ka Teie kirjale vastanud. Ku…"
type textarea "Спасибо, мы получили ваше письмо и ответили на него. Если у вас есть дополнител…"
type textarea "Täname, oleme Teie e-maili kätte saanud ning oleme ka Teie kirjale vastanud. Ku…"
type textarea "Спасибо, мы получили ваше письмо и ответили на него. Если у вас есть вопросы, м…"
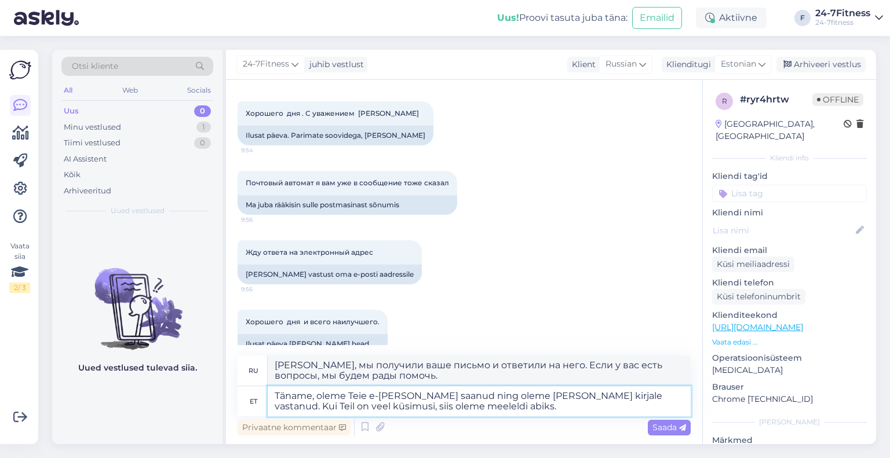
click at [492, 410] on textarea "Täname, oleme Teie e-maili kätte saanud ning oleme ka Teie kirjale vastanud. Ku…" at bounding box center [479, 401] width 423 height 30
type textarea "Täname, oleme Teie e-maili kätte saanud ning oleme ka Teie kirjale vastanud. Ku…"
click at [663, 425] on span "Saada" at bounding box center [669, 427] width 34 height 10
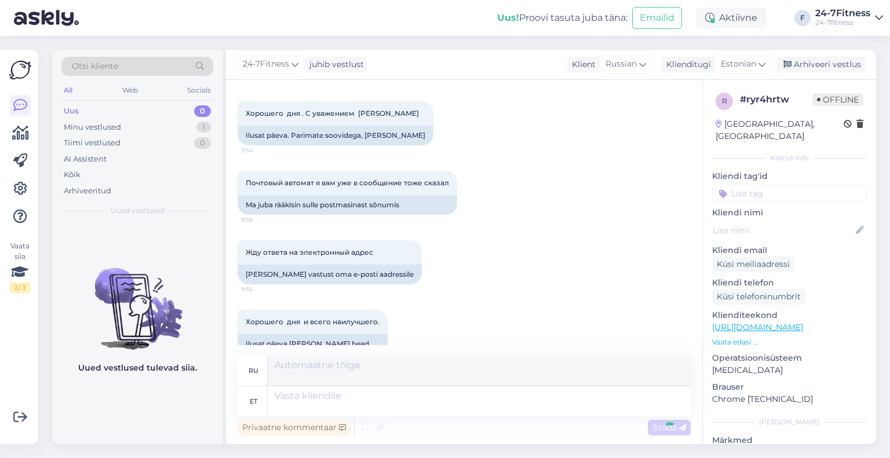
scroll to position [1354, 0]
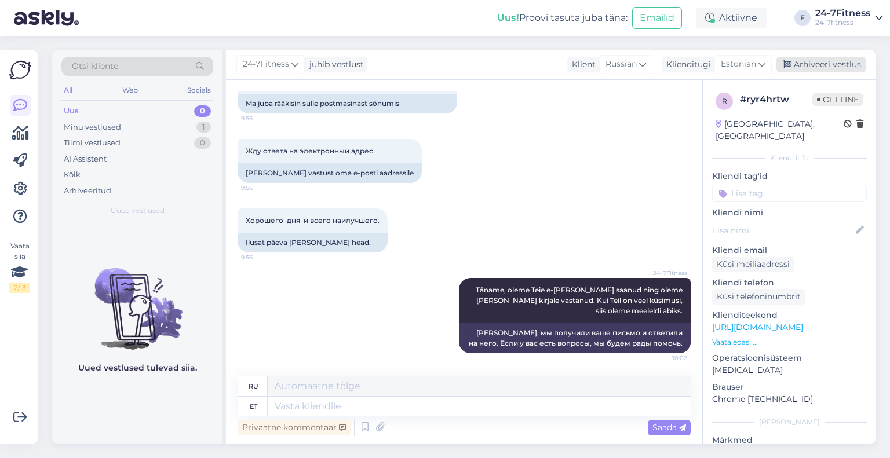
click at [827, 64] on div "Arhiveeri vestlus" at bounding box center [820, 65] width 89 height 16
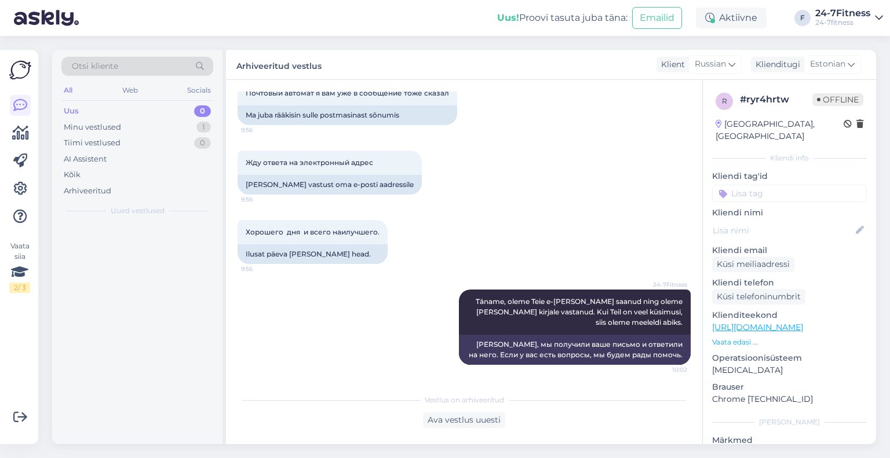
scroll to position [1342, 0]
